Goal: Download file/media

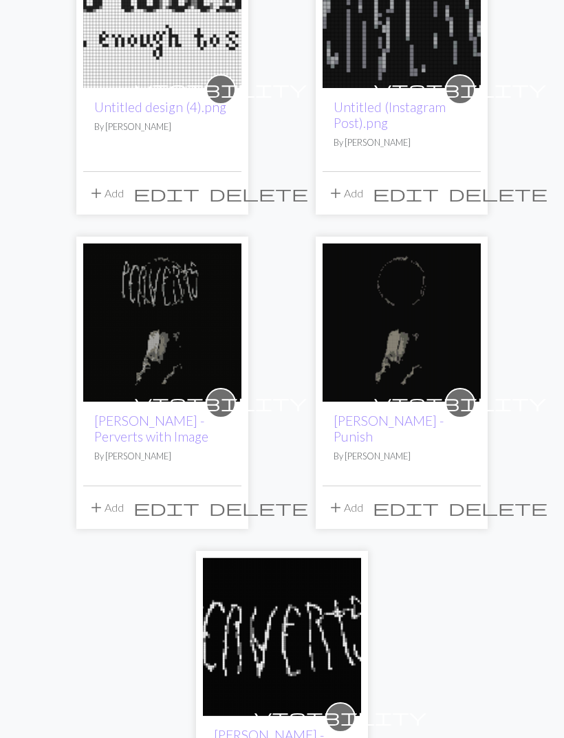
scroll to position [1452, 0]
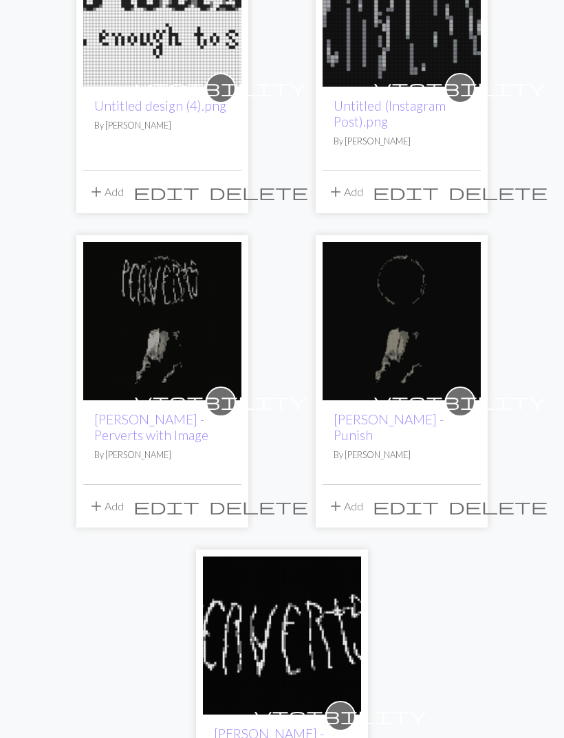
click at [311, 591] on img at bounding box center [282, 636] width 158 height 158
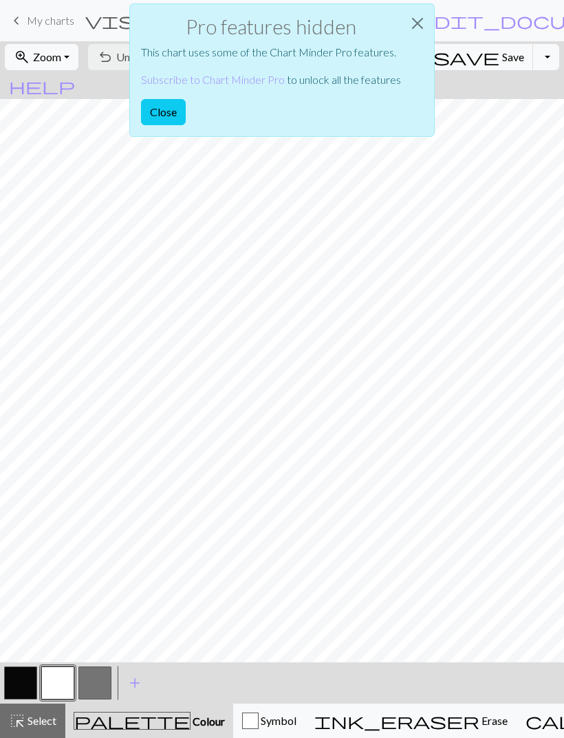
click at [412, 28] on button "Close" at bounding box center [417, 23] width 33 height 38
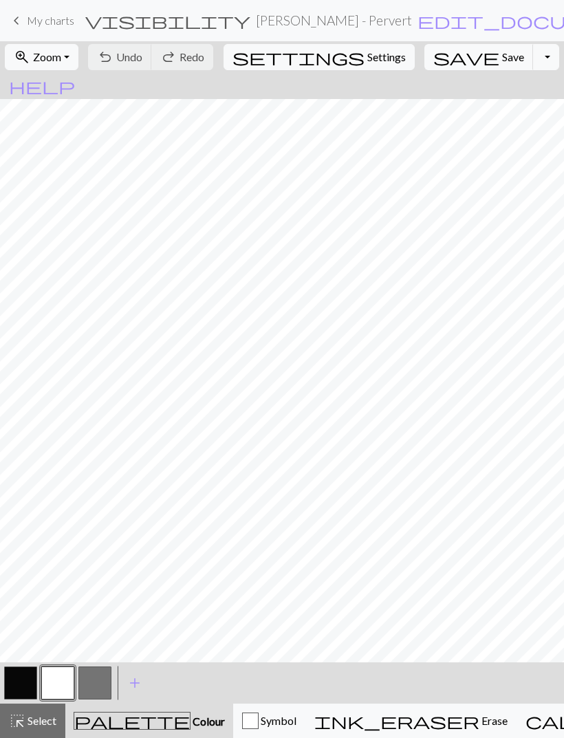
click at [533, 65] on button "Toggle Dropdown" at bounding box center [546, 57] width 26 height 26
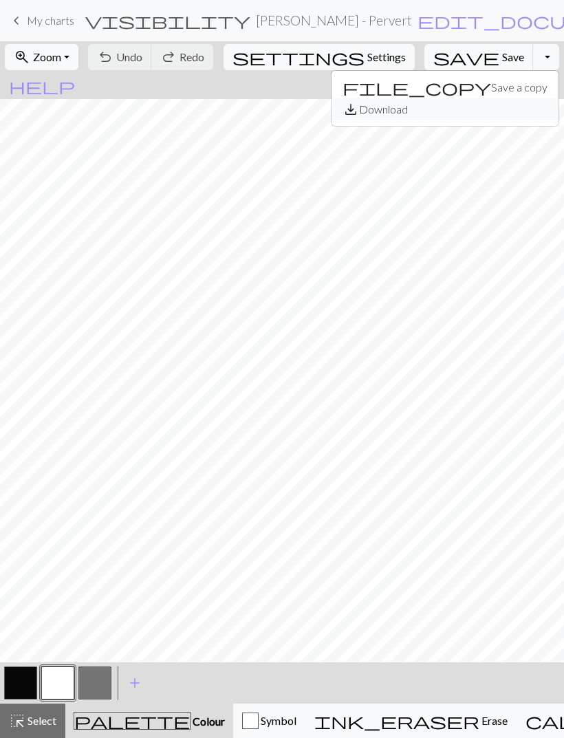
click at [461, 112] on button "save_alt Download" at bounding box center [444, 109] width 227 height 22
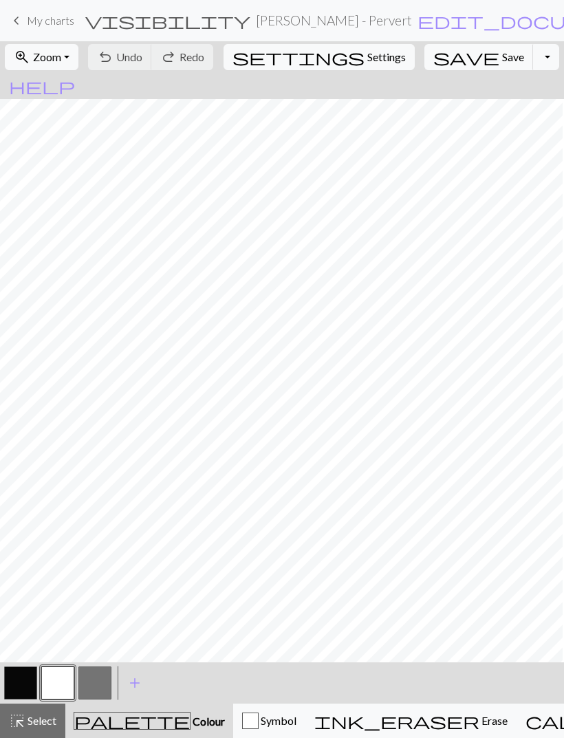
scroll to position [0, 7]
click at [26, 24] on link "keyboard_arrow_left My charts" at bounding box center [41, 20] width 66 height 23
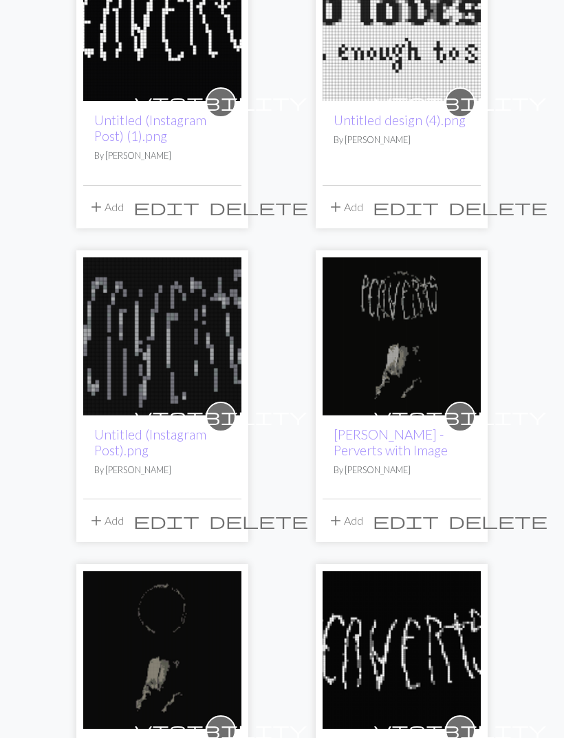
scroll to position [1438, 0]
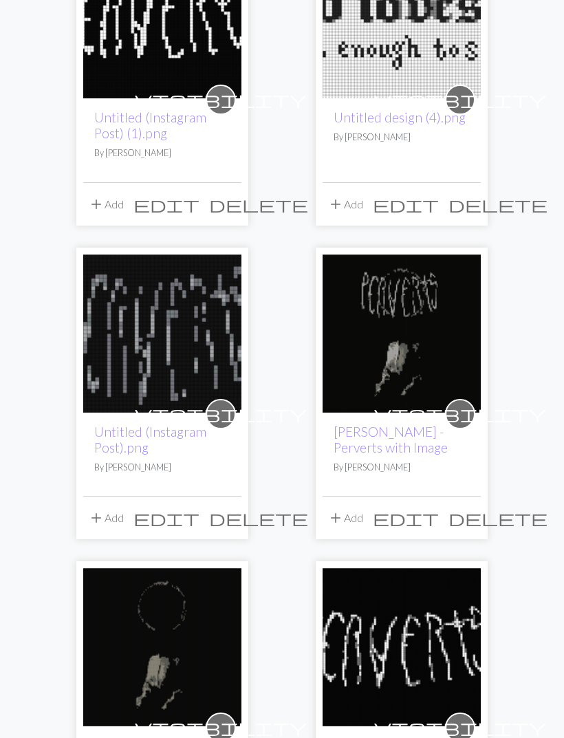
click at [201, 326] on img at bounding box center [162, 334] width 158 height 158
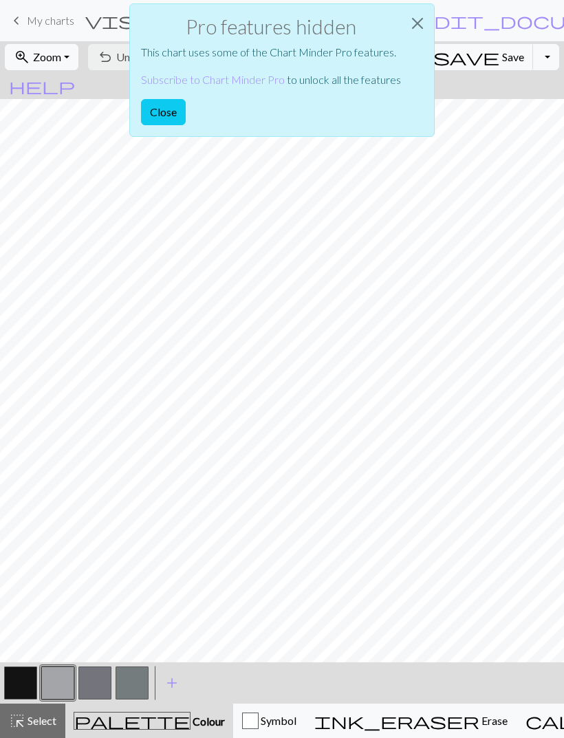
click at [413, 28] on button "Close" at bounding box center [417, 23] width 33 height 38
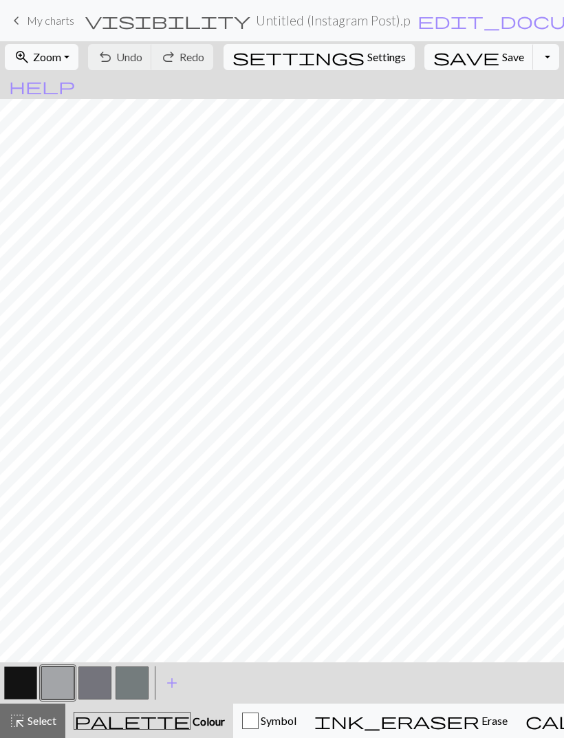
click at [533, 57] on button "Toggle Dropdown" at bounding box center [546, 57] width 26 height 26
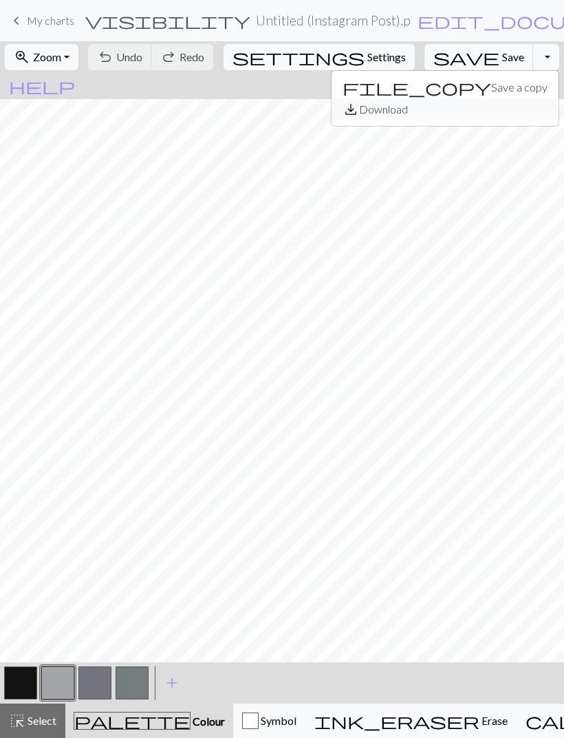
click at [463, 112] on button "save_alt Download" at bounding box center [444, 109] width 227 height 22
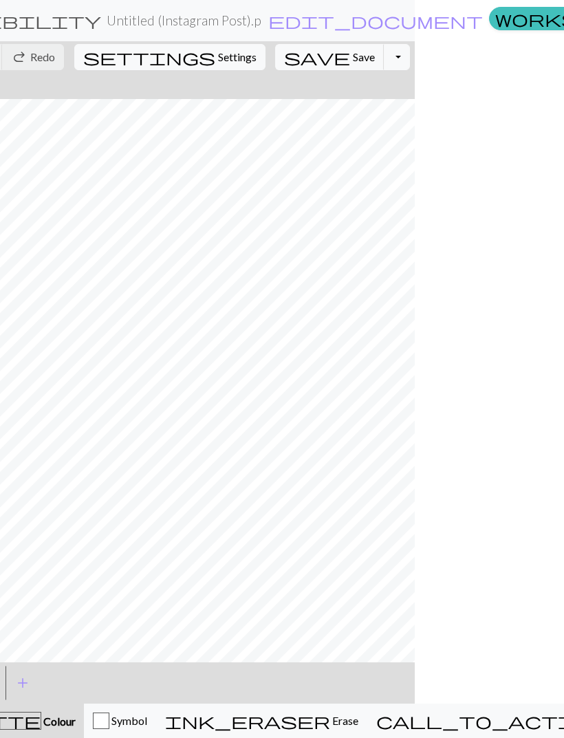
scroll to position [0, 149]
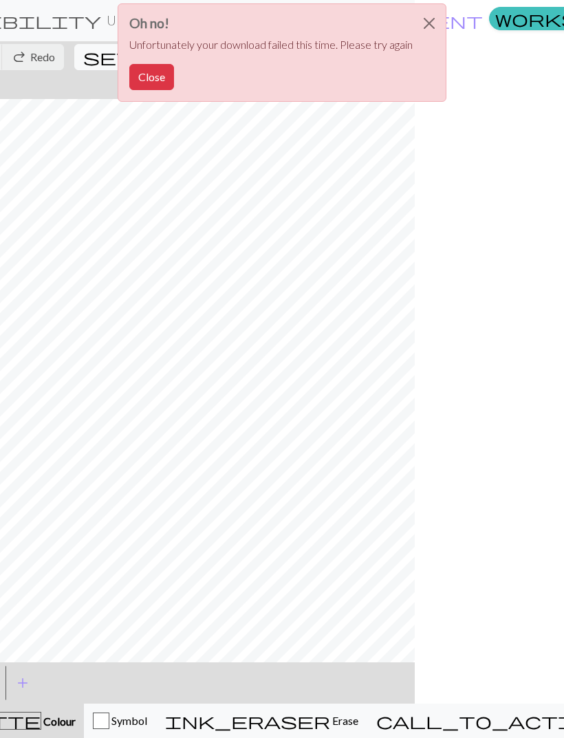
click at [433, 21] on button "Close" at bounding box center [428, 23] width 33 height 38
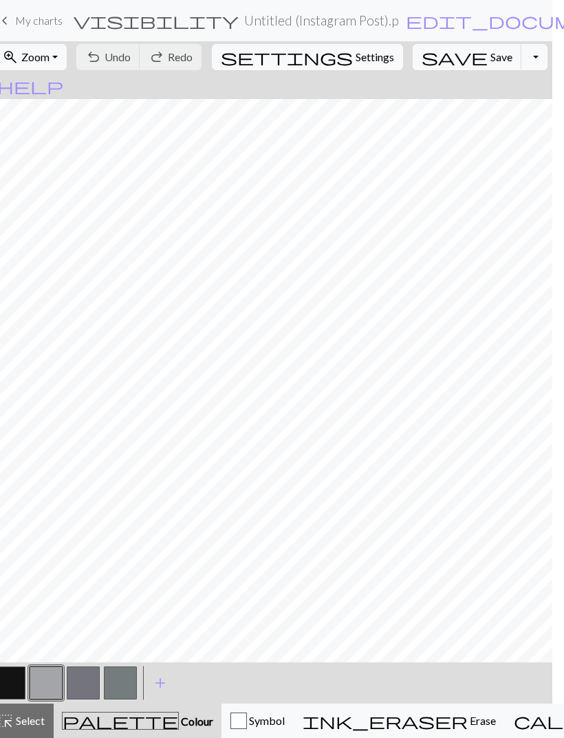
scroll to position [0, 0]
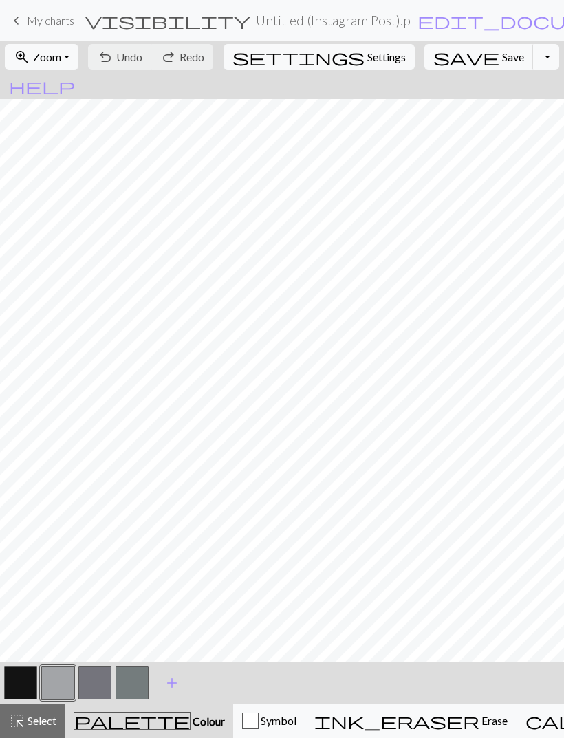
click at [18, 25] on span "keyboard_arrow_left" at bounding box center [16, 20] width 16 height 19
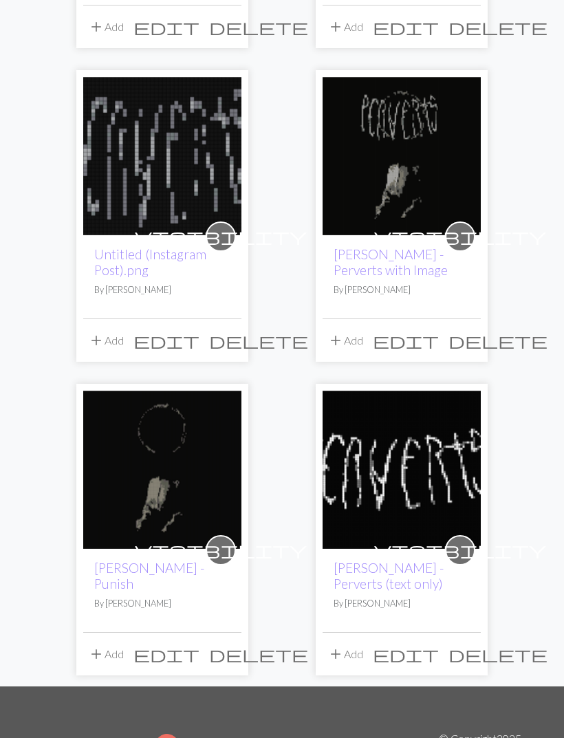
scroll to position [1616, 0]
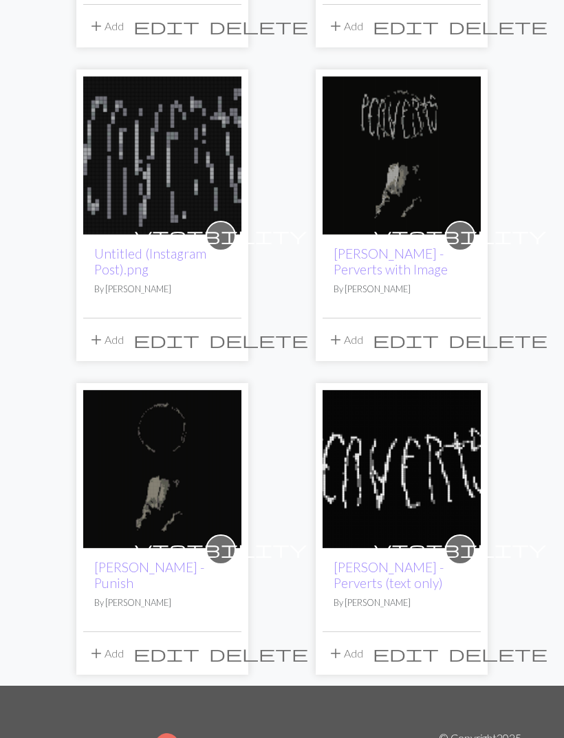
click at [347, 640] on button "add Add" at bounding box center [344, 653] width 45 height 26
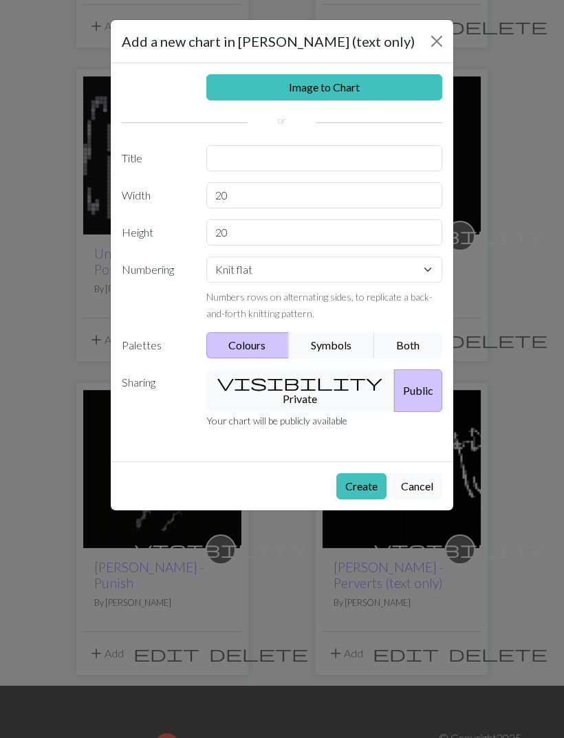
click at [423, 473] on button "Cancel" at bounding box center [417, 486] width 50 height 26
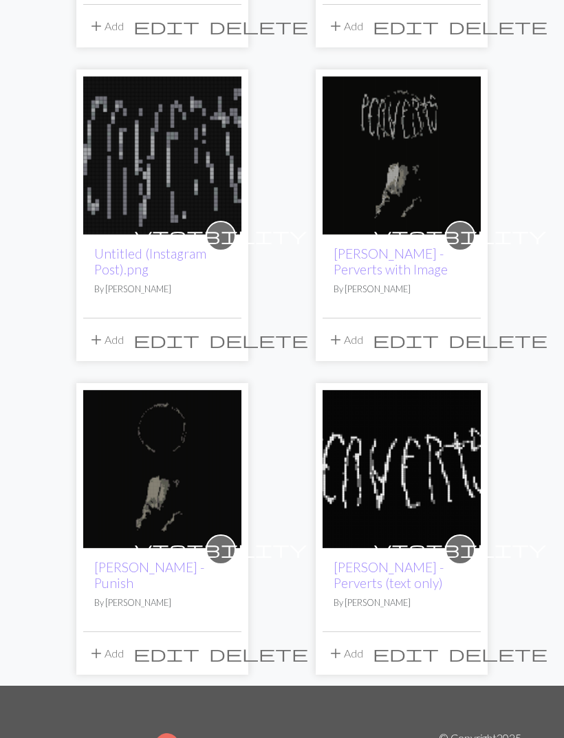
click at [466, 538] on span "visibility" at bounding box center [460, 548] width 172 height 21
click at [439, 643] on span "edit" at bounding box center [406, 652] width 66 height 19
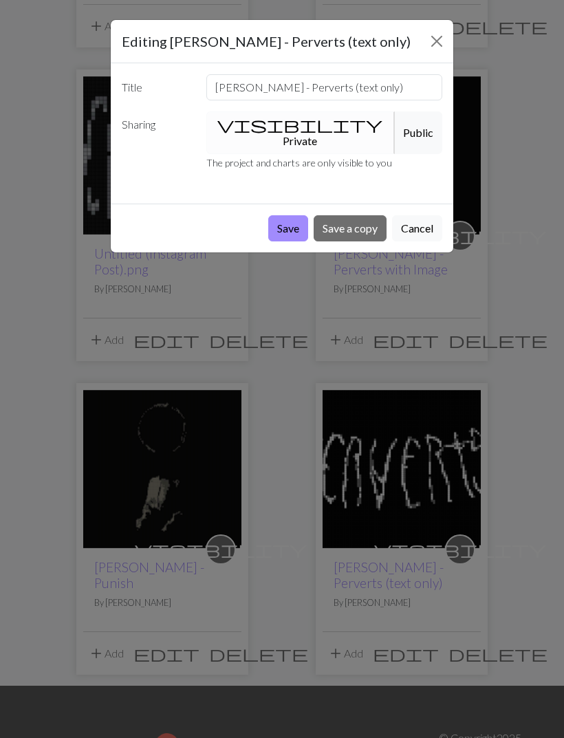
click at [428, 215] on button "Cancel" at bounding box center [417, 228] width 50 height 26
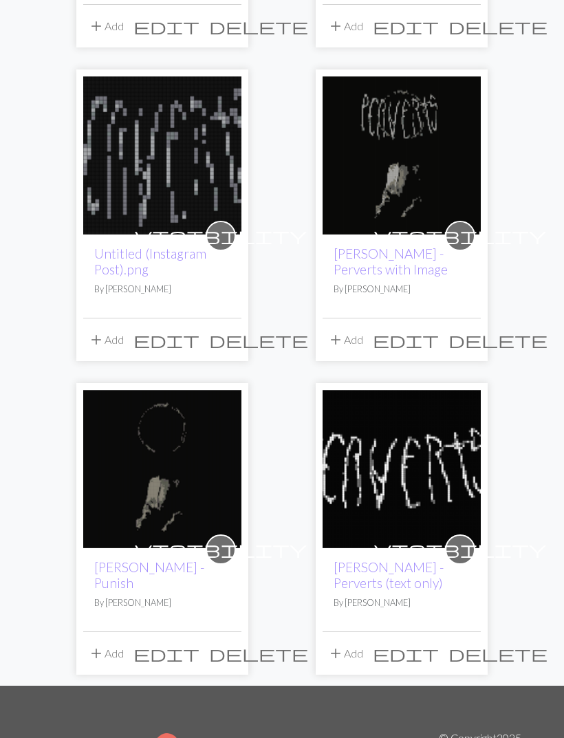
click at [428, 437] on img at bounding box center [401, 469] width 158 height 158
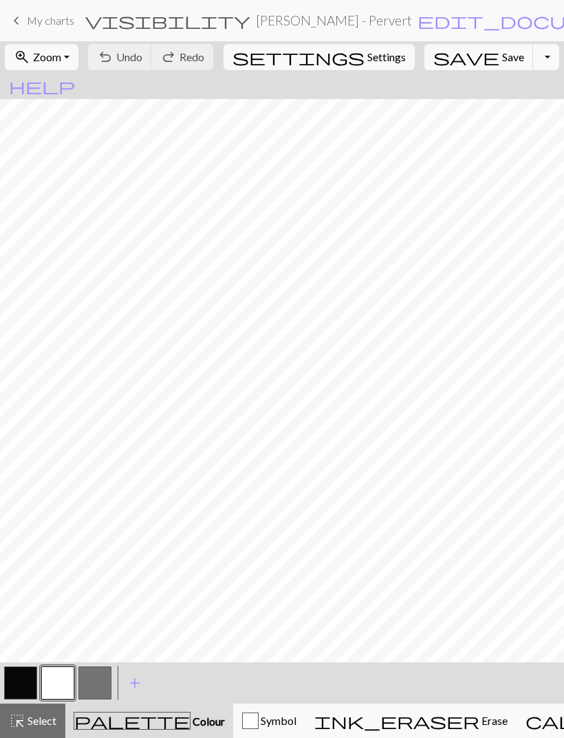
click at [533, 58] on button "Toggle Dropdown" at bounding box center [546, 57] width 26 height 26
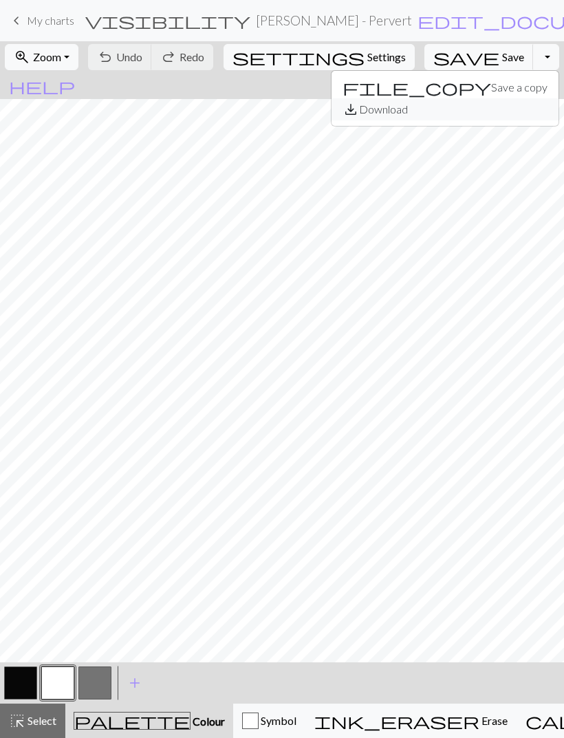
click at [464, 109] on button "save_alt Download" at bounding box center [444, 109] width 227 height 22
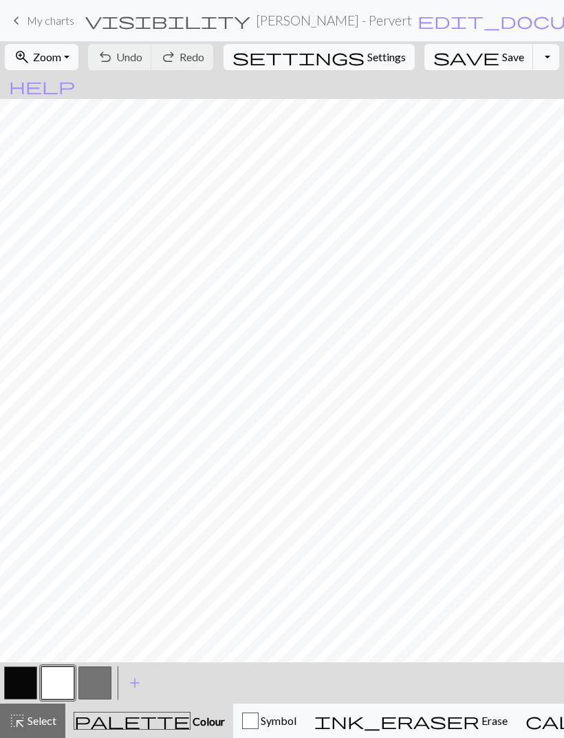
click at [502, 60] on span "Save" at bounding box center [513, 56] width 22 height 13
click at [533, 56] on button "Toggle Dropdown" at bounding box center [546, 57] width 26 height 26
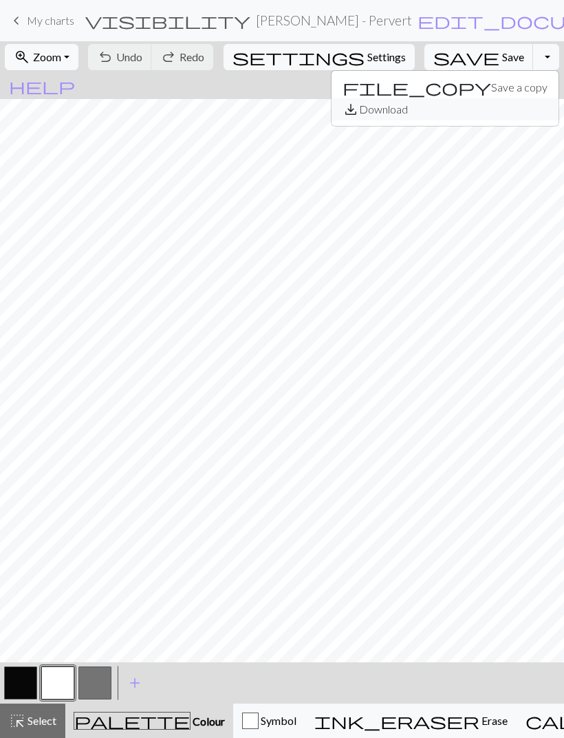
click at [468, 113] on button "save_alt Download" at bounding box center [444, 109] width 227 height 22
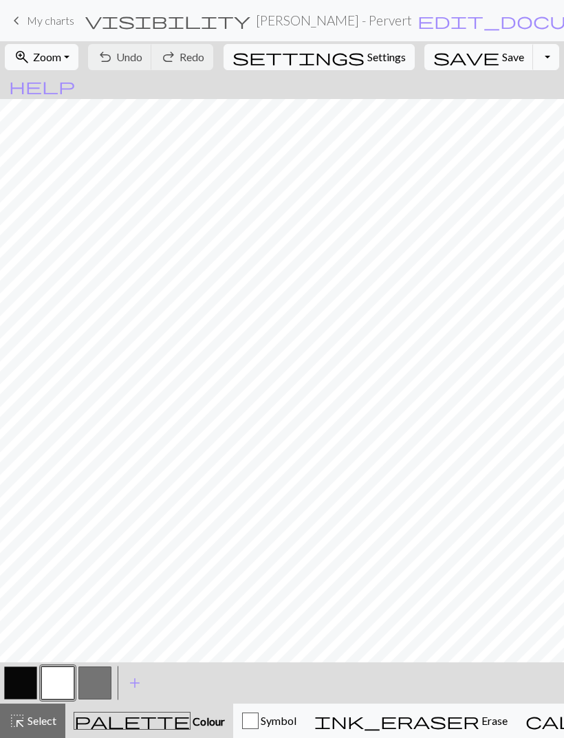
click at [460, 21] on span "edit_document" at bounding box center [524, 20] width 214 height 19
select select "671a741e9a36f0c63899c6f0"
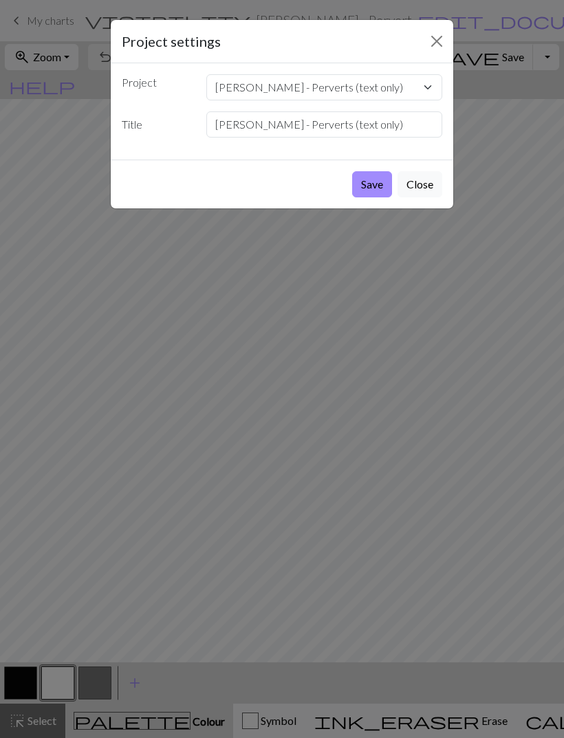
click at [432, 44] on button "Close" at bounding box center [437, 41] width 22 height 22
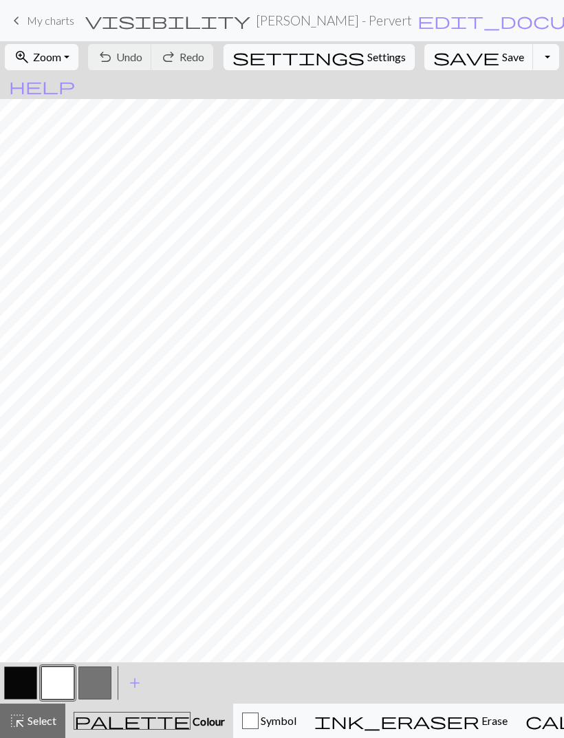
click at [75, 76] on span "help" at bounding box center [42, 85] width 66 height 19
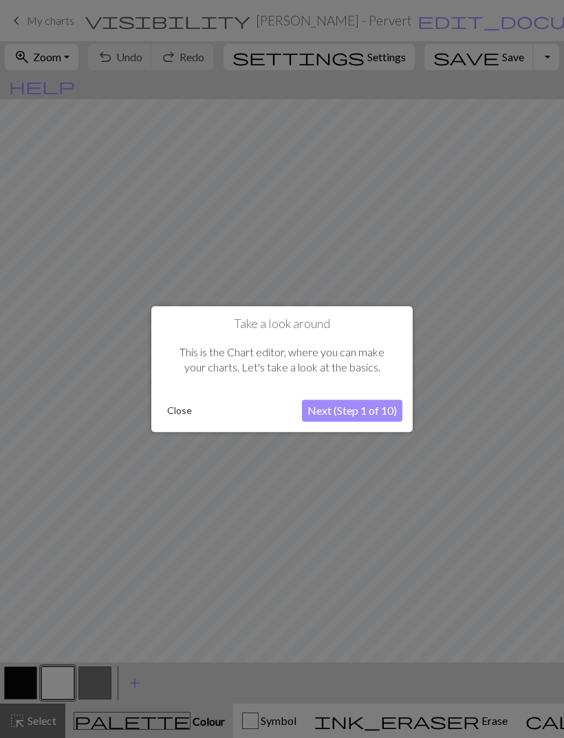
click at [372, 412] on button "Next (Step 1 of 10)" at bounding box center [352, 410] width 100 height 22
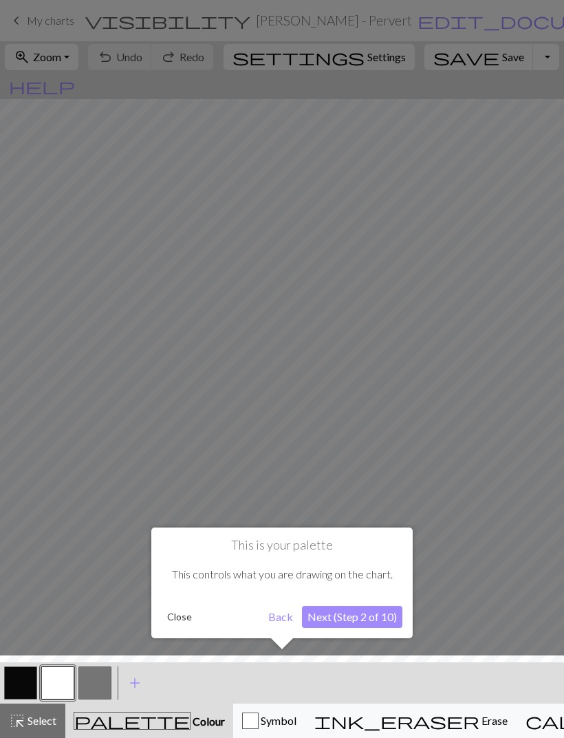
click at [363, 609] on button "Next (Step 2 of 10)" at bounding box center [352, 617] width 100 height 22
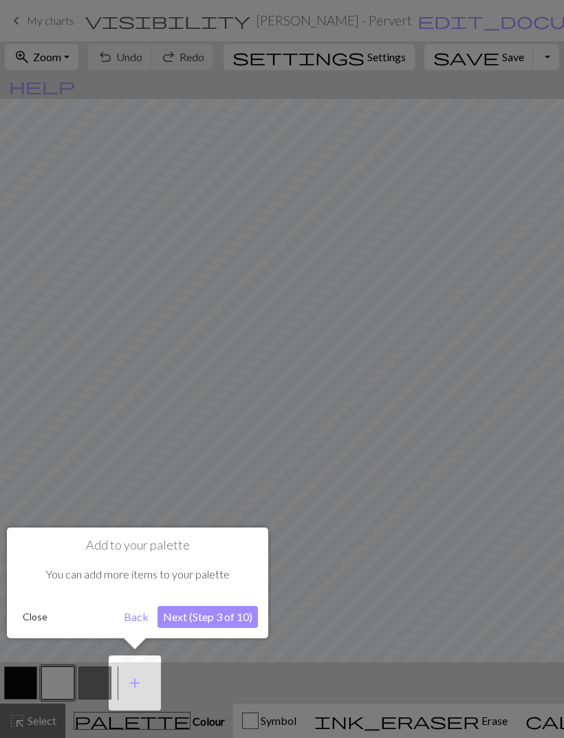
click at [218, 607] on button "Next (Step 3 of 10)" at bounding box center [207, 617] width 100 height 22
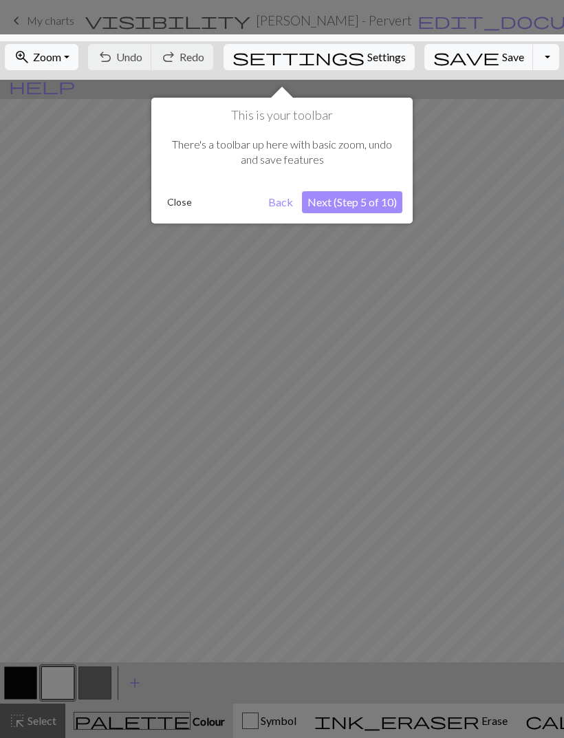
click at [364, 206] on button "Next (Step 5 of 10)" at bounding box center [352, 202] width 100 height 22
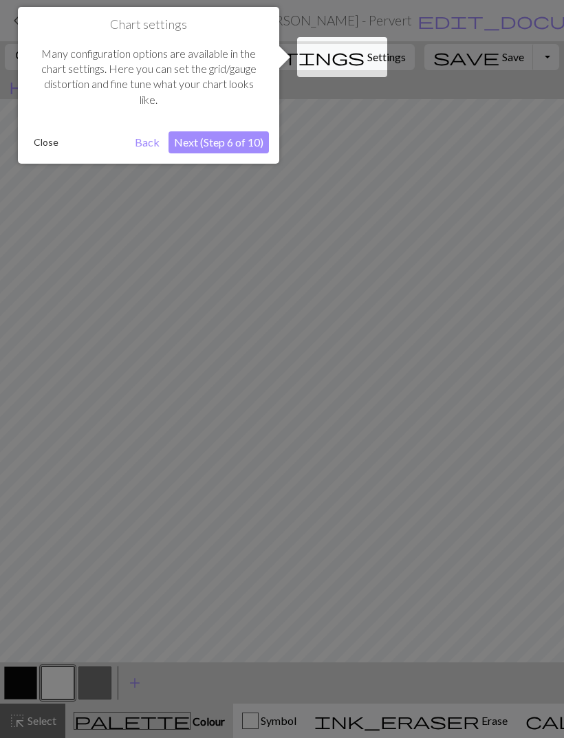
click at [252, 148] on button "Next (Step 6 of 10)" at bounding box center [218, 142] width 100 height 22
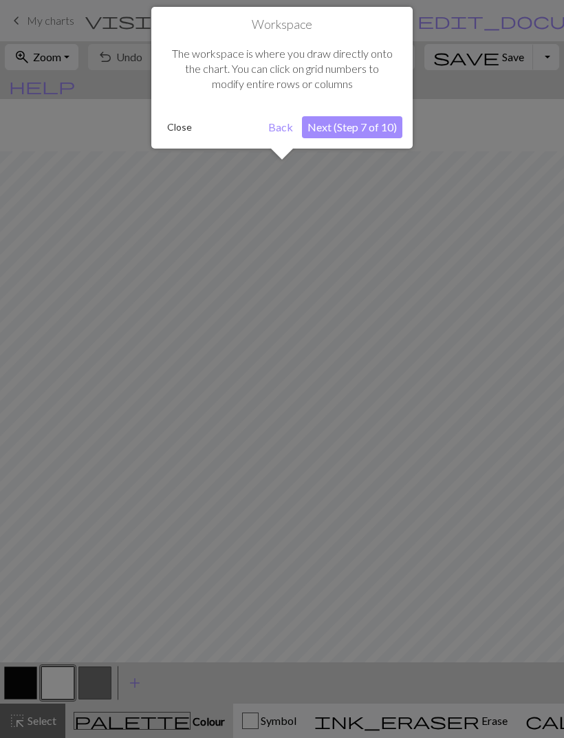
scroll to position [52, 0]
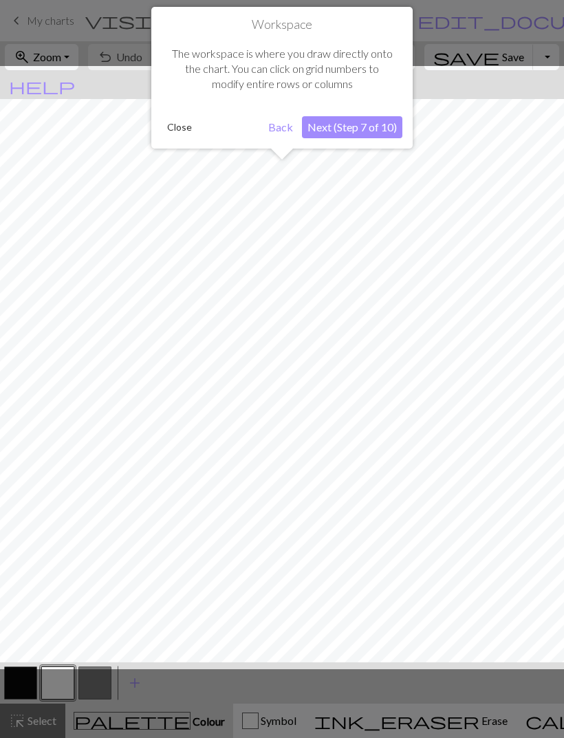
click at [366, 132] on button "Next (Step 7 of 10)" at bounding box center [352, 127] width 100 height 22
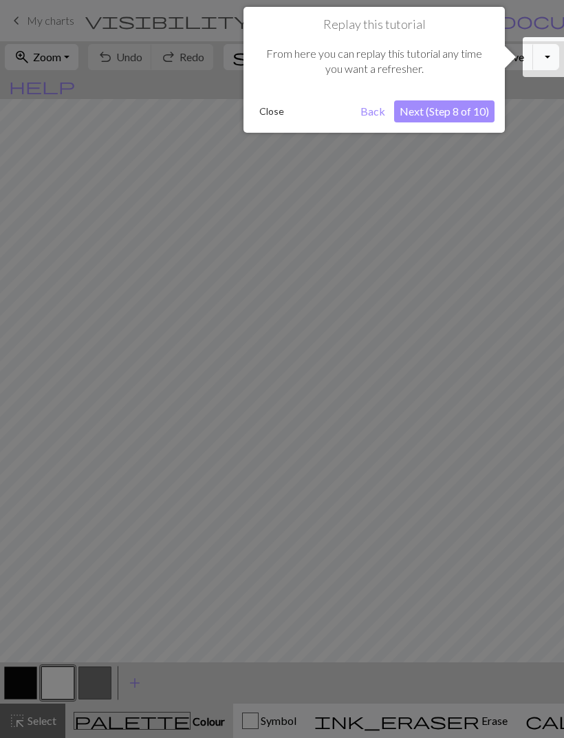
click at [454, 113] on button "Next (Step 8 of 10)" at bounding box center [444, 111] width 100 height 22
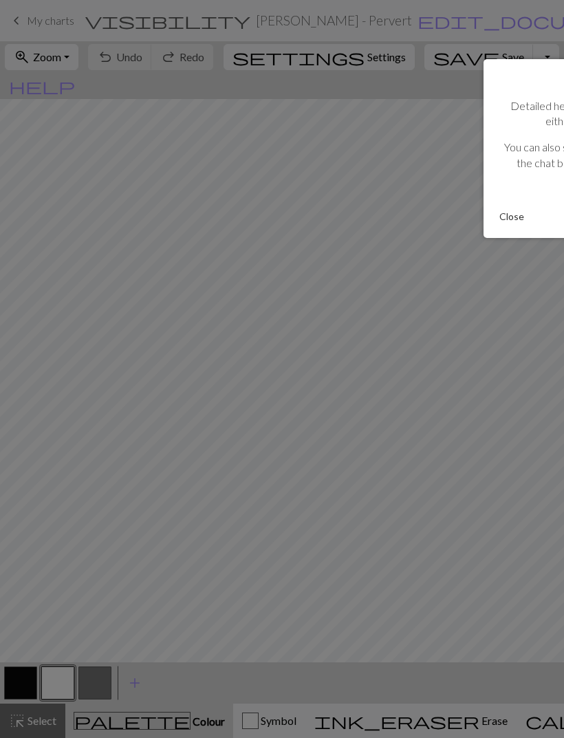
click at [515, 218] on button "Close" at bounding box center [512, 216] width 36 height 21
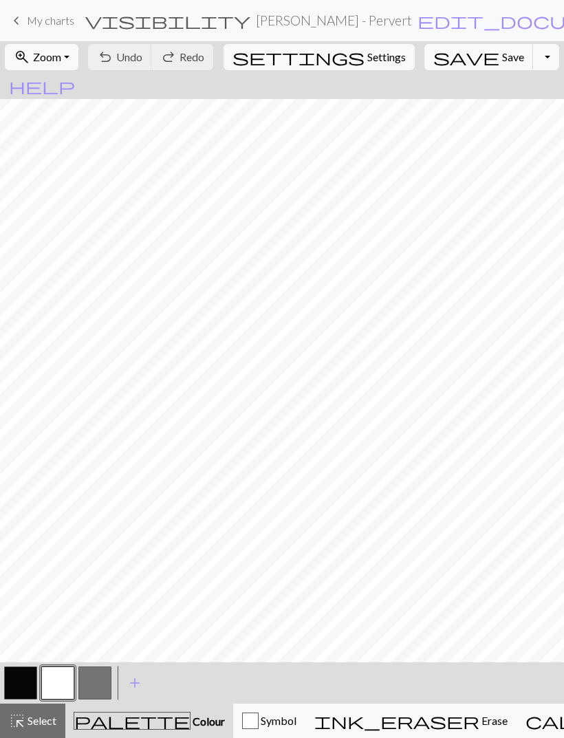
click at [367, 65] on span "Settings" at bounding box center [386, 57] width 38 height 16
select select "aran"
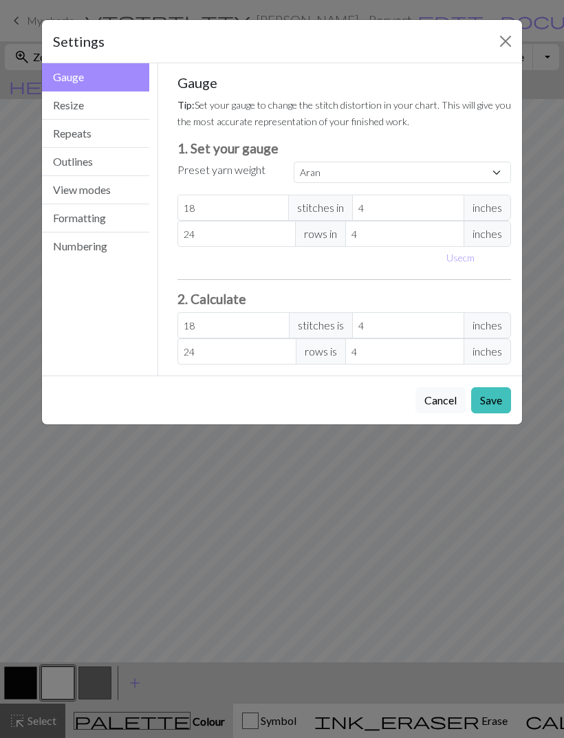
click at [504, 49] on button "Close" at bounding box center [505, 41] width 22 height 22
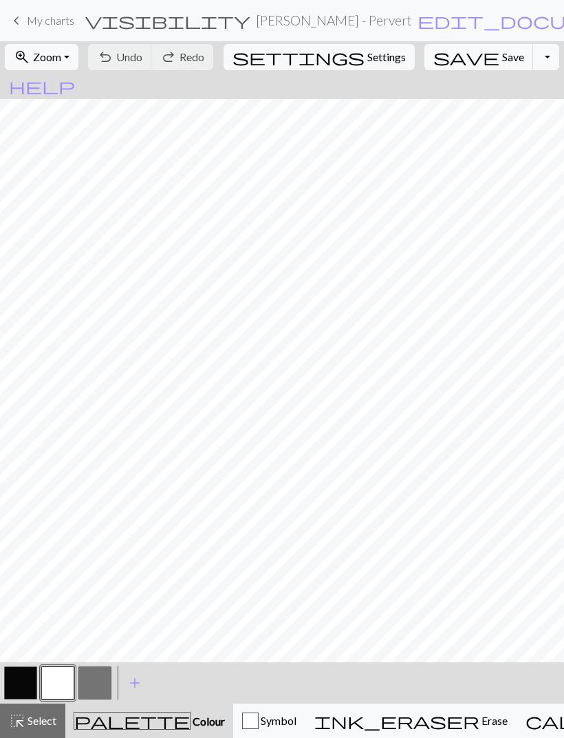
click at [533, 63] on button "Toggle Dropdown" at bounding box center [546, 57] width 26 height 26
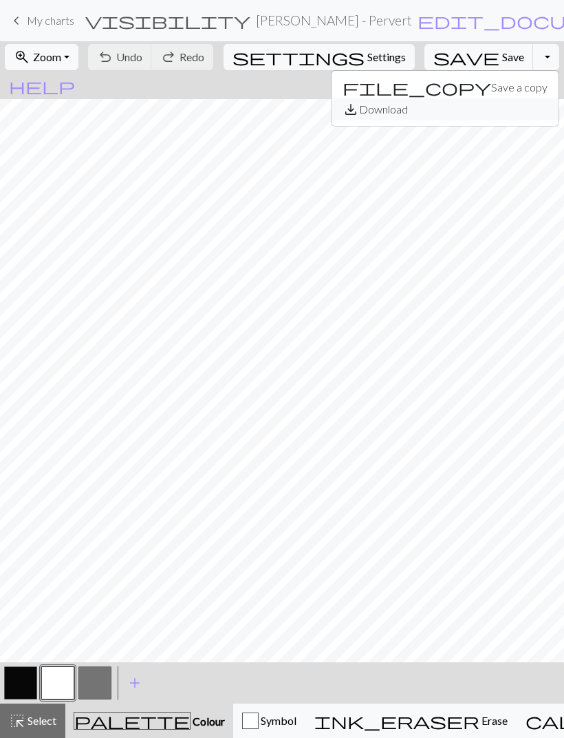
click at [460, 115] on button "save_alt Download" at bounding box center [444, 109] width 227 height 22
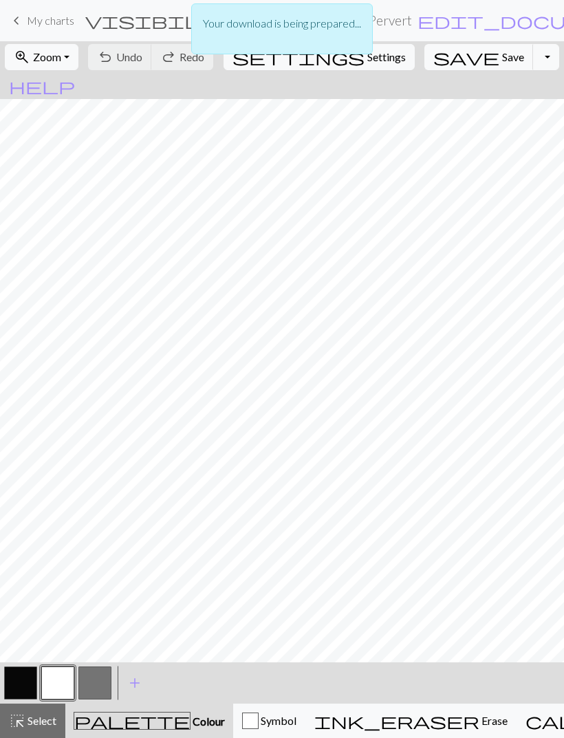
click at [338, 22] on p "Your download is being prepared..." at bounding box center [282, 23] width 158 height 16
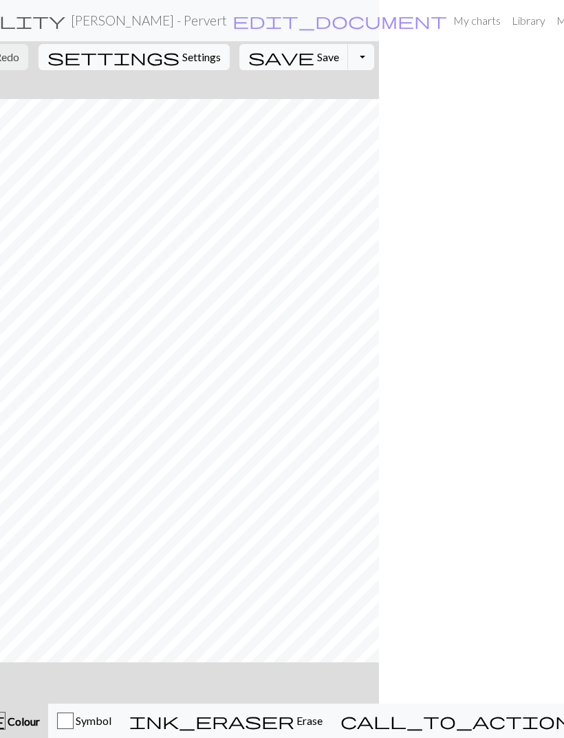
scroll to position [0, 213]
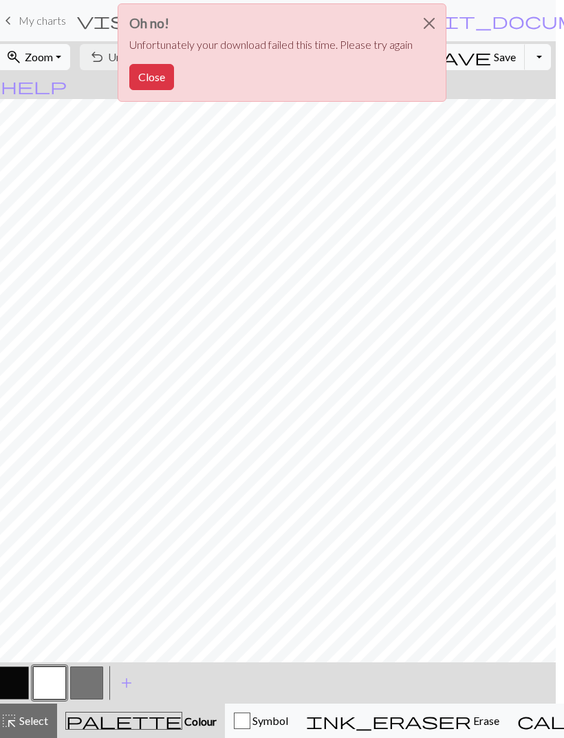
scroll to position [0, 0]
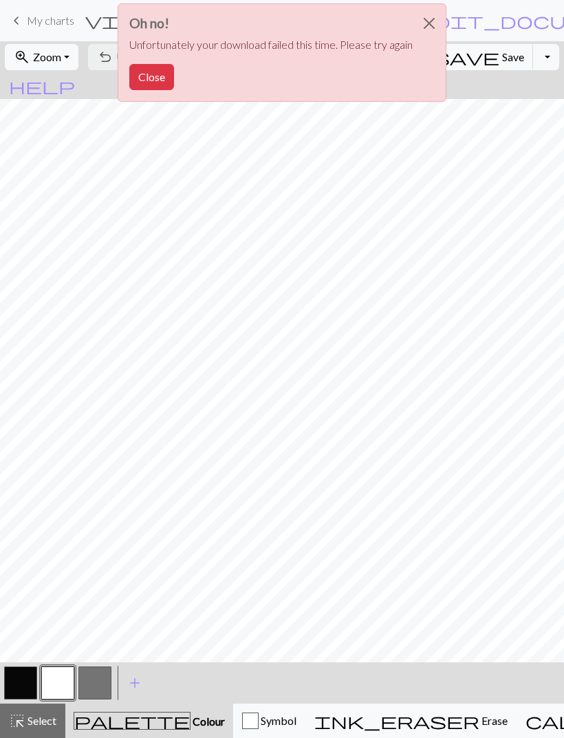
click at [423, 23] on button "Close" at bounding box center [428, 23] width 33 height 38
